Goal: Use online tool/utility: Utilize a website feature to perform a specific function

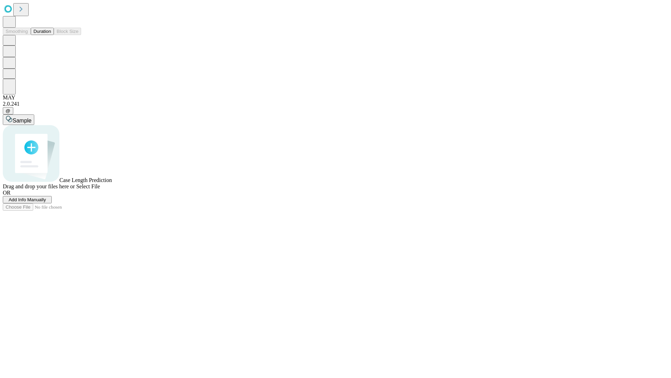
click at [51, 35] on button "Duration" at bounding box center [42, 31] width 23 height 7
click at [46, 202] on span "Add Info Manually" at bounding box center [27, 199] width 37 height 5
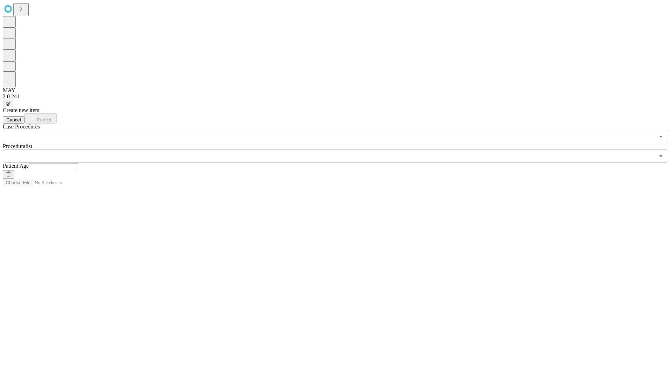
click at [78, 163] on input "text" at bounding box center [54, 166] width 50 height 7
type input "**"
click at [340, 149] on input "text" at bounding box center [329, 155] width 652 height 13
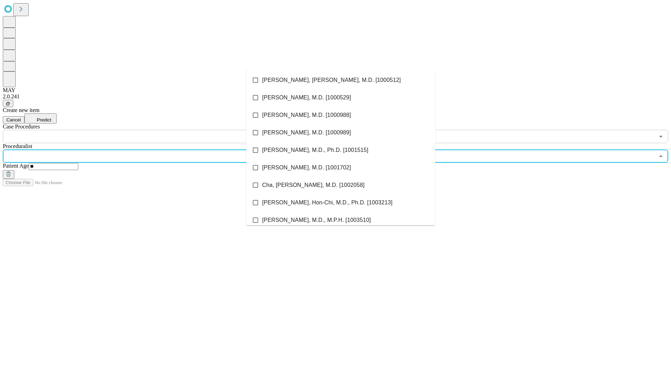
click at [341, 80] on li "[PERSON_NAME], [PERSON_NAME], M.D. [1000512]" at bounding box center [340, 79] width 189 height 17
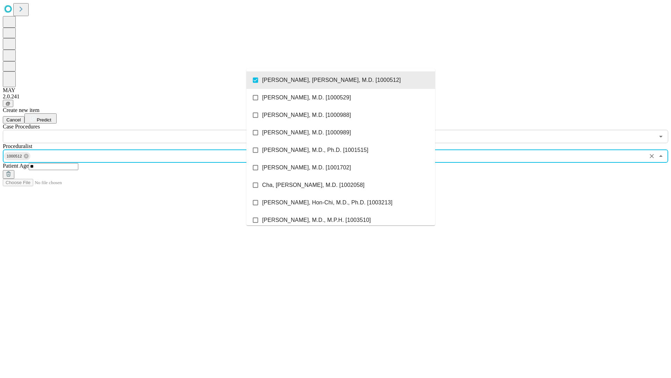
click at [147, 130] on input "text" at bounding box center [329, 136] width 652 height 13
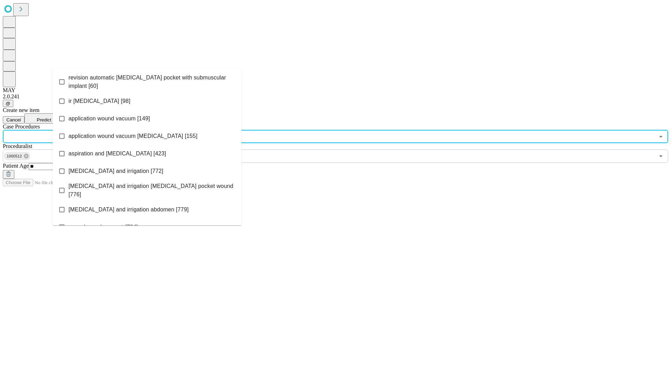
click at [147, 80] on span "revision automatic [MEDICAL_DATA] pocket with submuscular implant [60]" at bounding box center [152, 81] width 167 height 17
click at [51, 117] on span "Predict" at bounding box center [44, 119] width 14 height 5
